Goal: Task Accomplishment & Management: Use online tool/utility

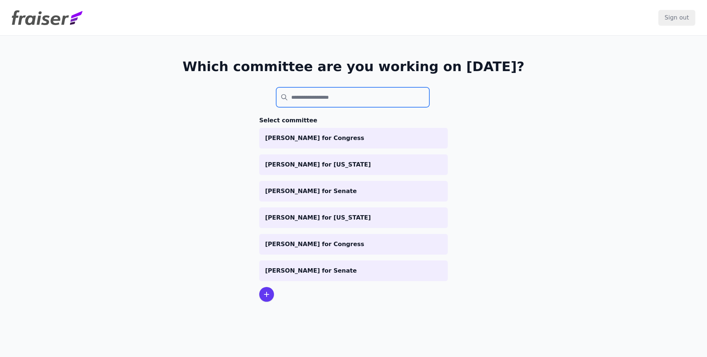
click at [344, 101] on input "search" at bounding box center [352, 97] width 153 height 20
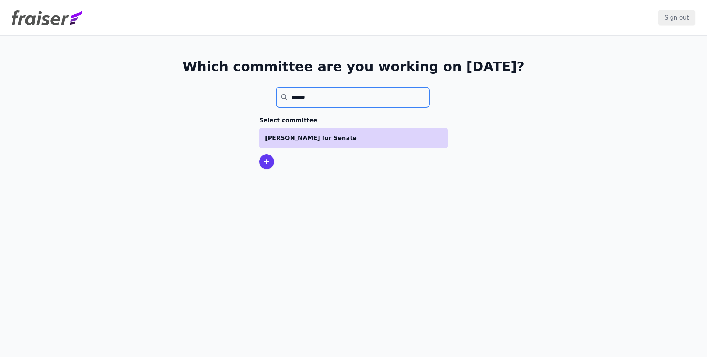
type input "*******"
click at [367, 137] on p "[PERSON_NAME] for Senate" at bounding box center [353, 138] width 177 height 9
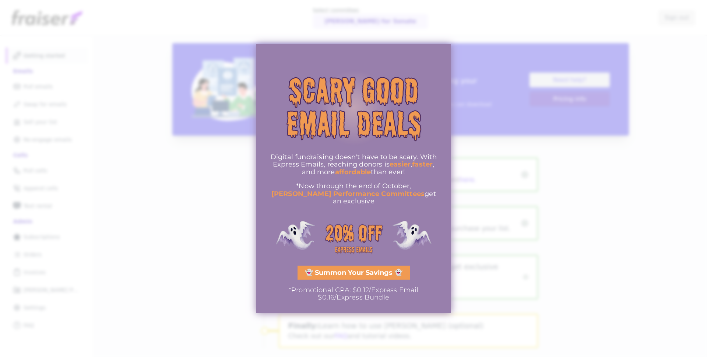
click at [563, 228] on div at bounding box center [353, 178] width 707 height 357
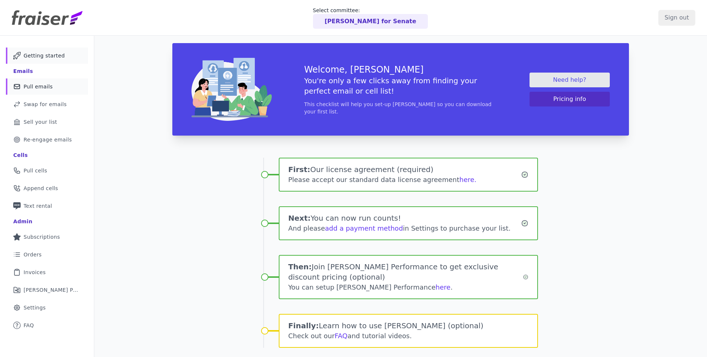
click at [40, 84] on span "Pull emails" at bounding box center [38, 86] width 29 height 7
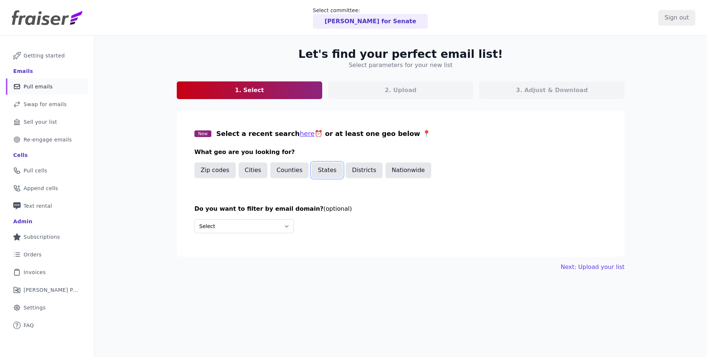
click at [323, 169] on button "States" at bounding box center [326, 169] width 31 height 15
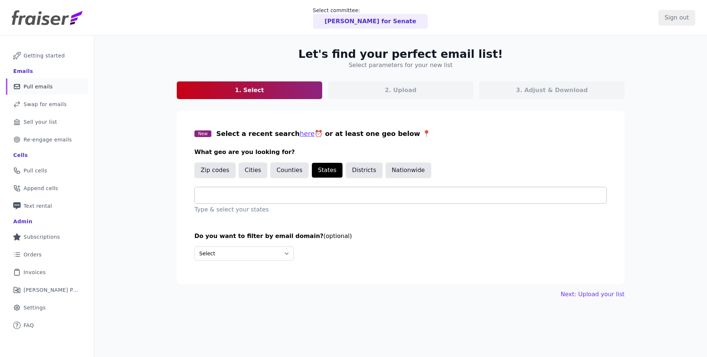
click at [233, 199] on input "text" at bounding box center [404, 195] width 406 height 9
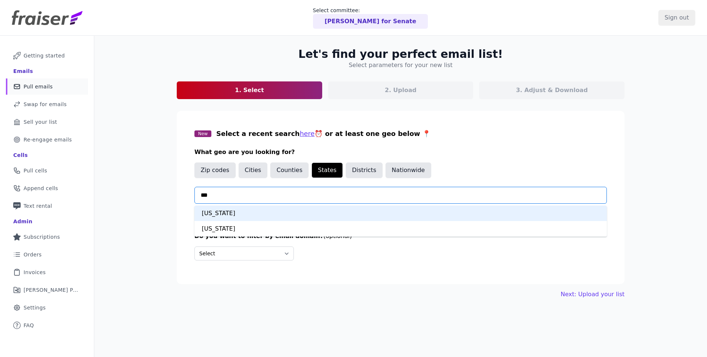
type input "****"
click at [238, 208] on div "Michigan" at bounding box center [400, 212] width 412 height 15
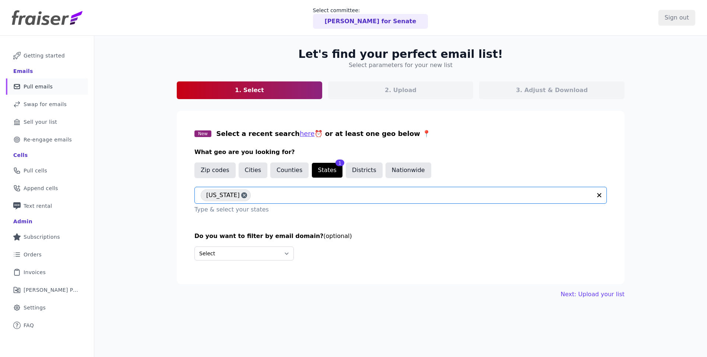
scroll to position [10, 0]
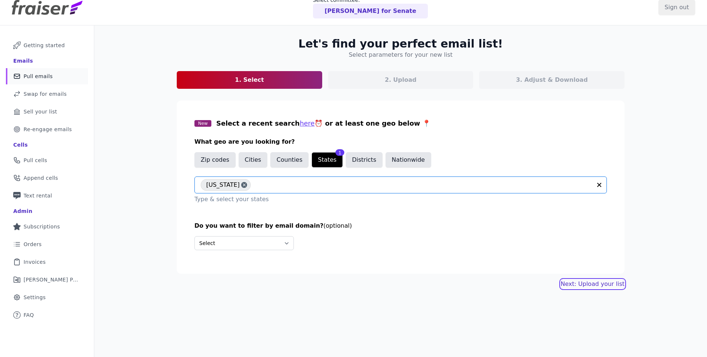
click at [599, 281] on link "Next: Upload your list" at bounding box center [593, 283] width 64 height 9
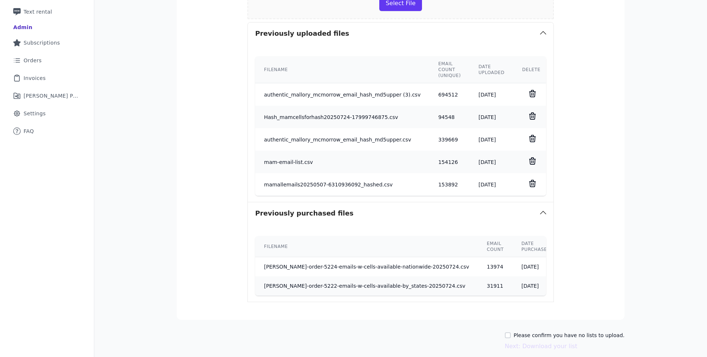
scroll to position [225, 0]
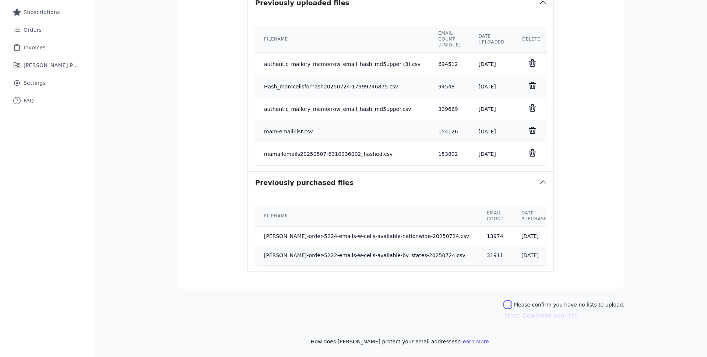
click at [511, 303] on input "Please confirm you have no lists to upload." at bounding box center [508, 305] width 6 height 6
checkbox input "true"
click at [545, 313] on button "Next: Download your list" at bounding box center [541, 315] width 73 height 9
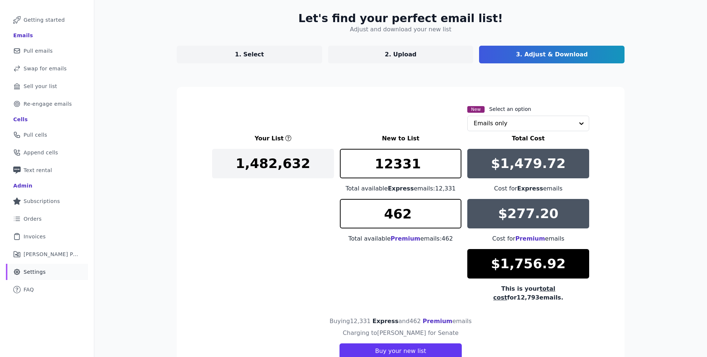
scroll to position [59, 0]
